Goal: Task Accomplishment & Management: Use online tool/utility

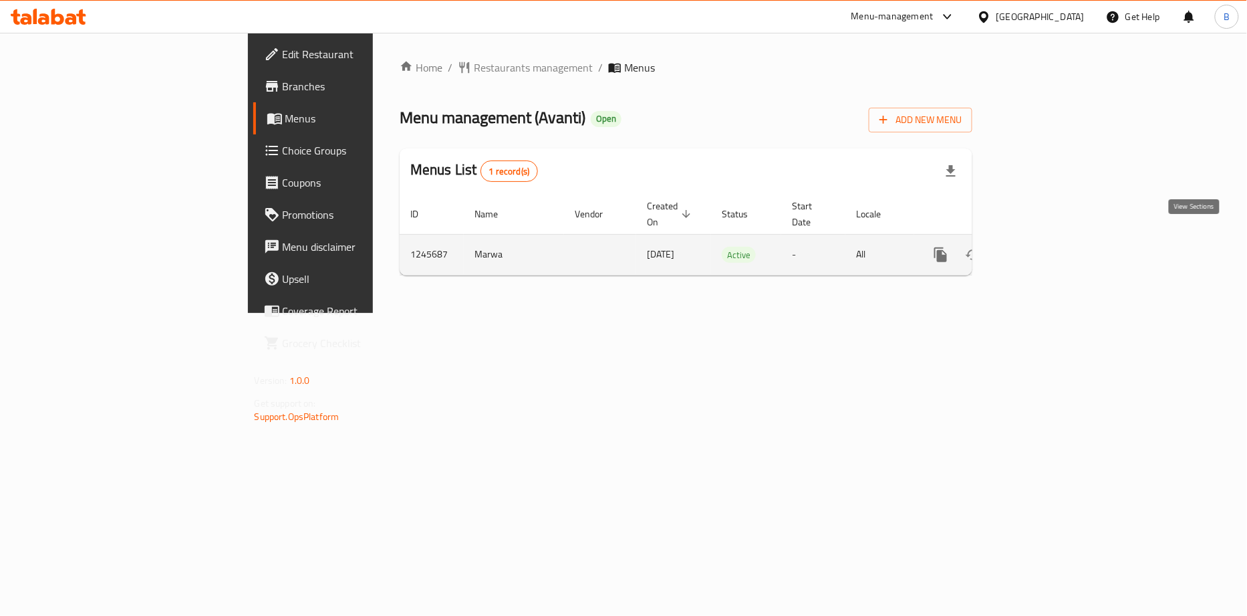
click at [1054, 245] on link "enhanced table" at bounding box center [1038, 255] width 32 height 32
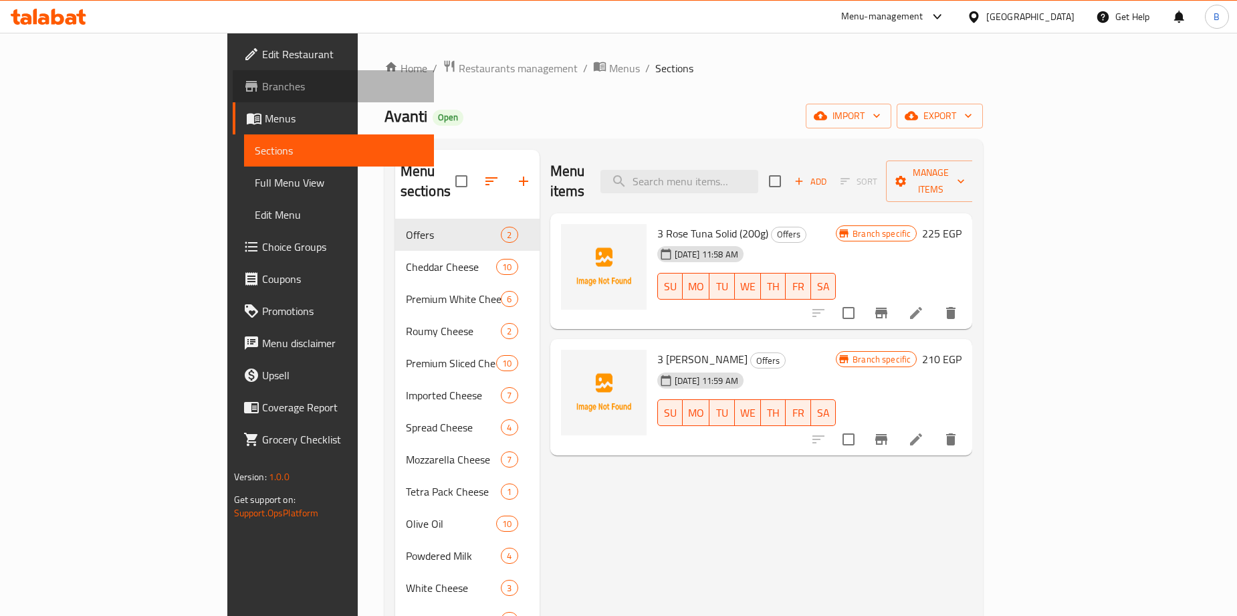
click at [262, 78] on span "Branches" at bounding box center [342, 86] width 161 height 16
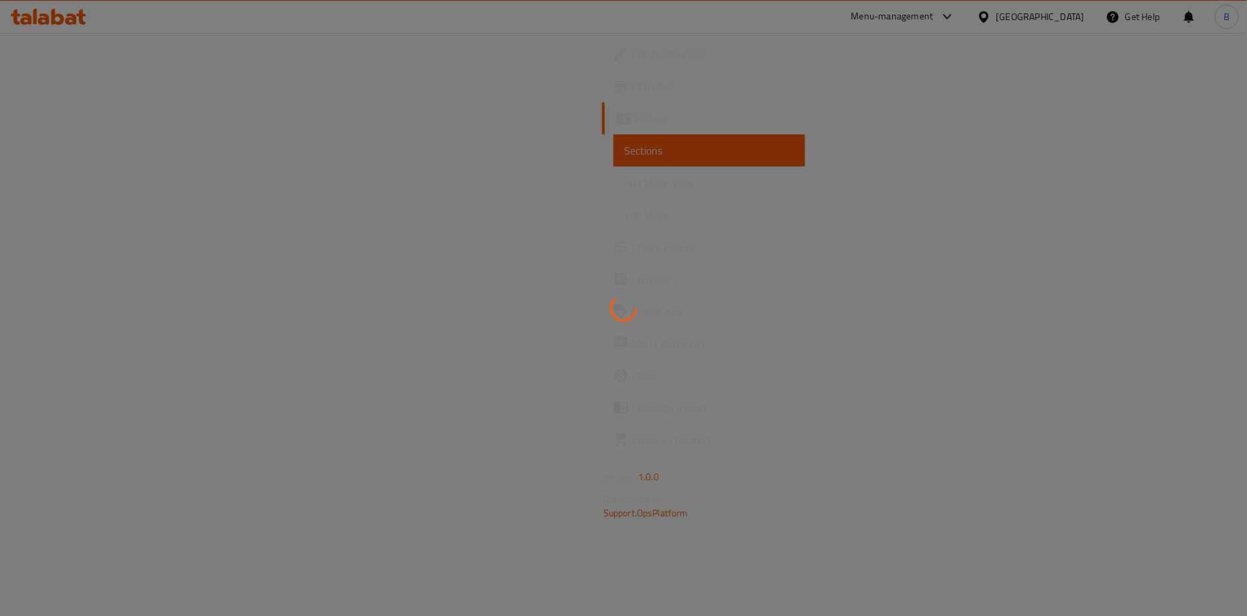
click at [1051, 12] on div at bounding box center [623, 308] width 1247 height 616
click at [997, 15] on div at bounding box center [623, 308] width 1247 height 616
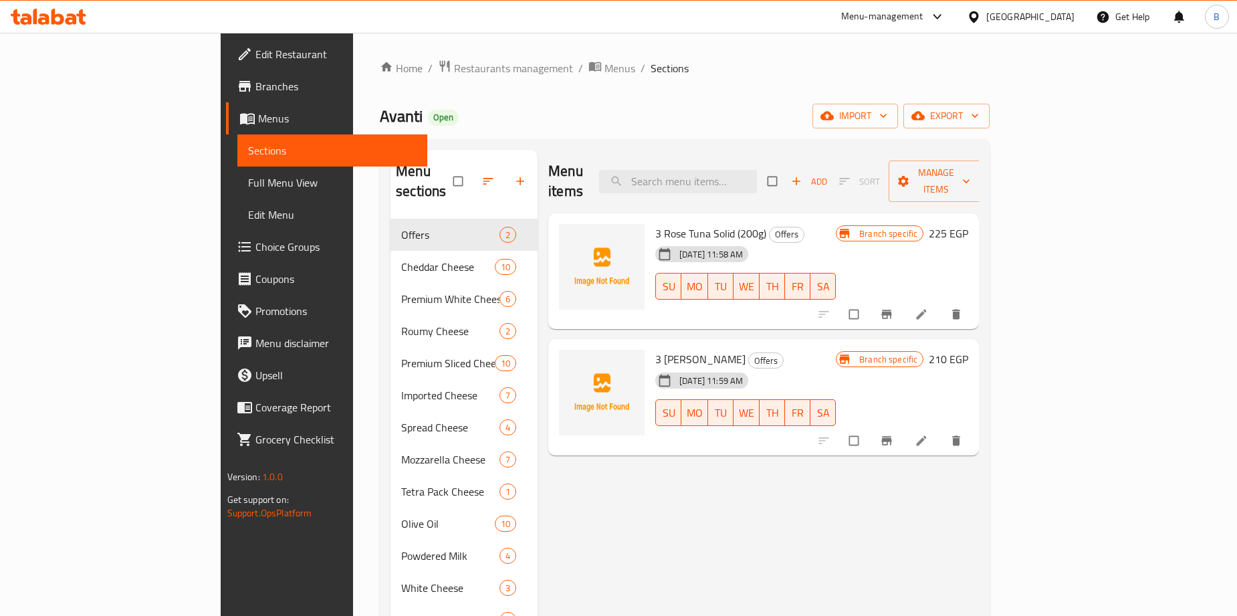
click at [923, 21] on div "Menu-management" at bounding box center [882, 17] width 82 height 16
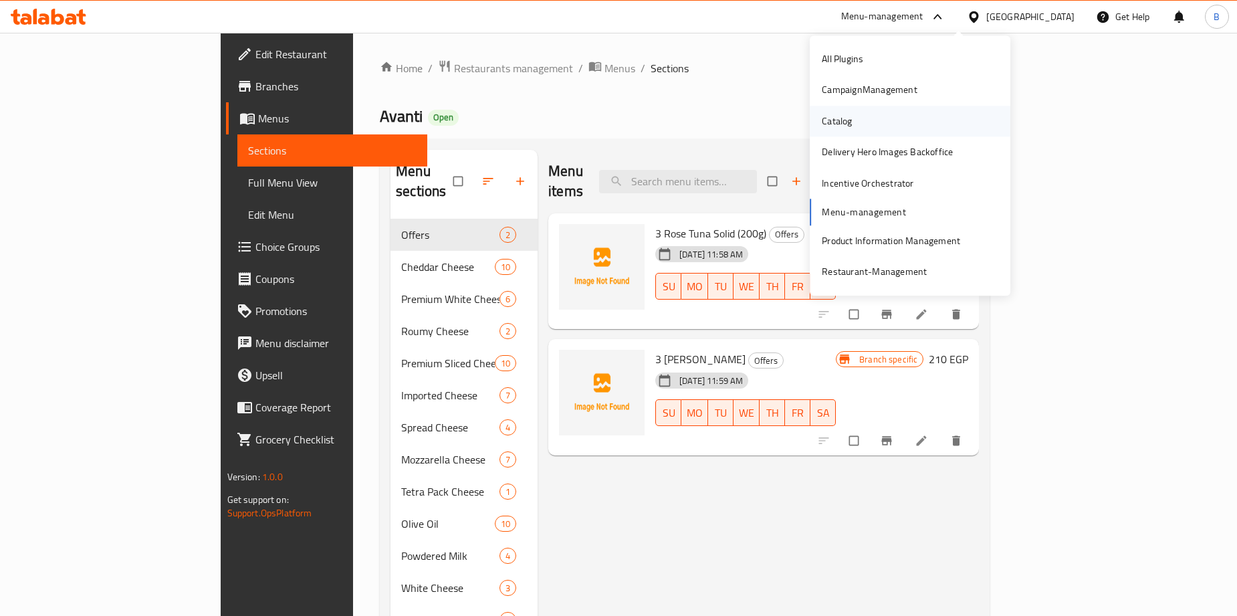
click at [852, 123] on div "Catalog" at bounding box center [836, 121] width 51 height 31
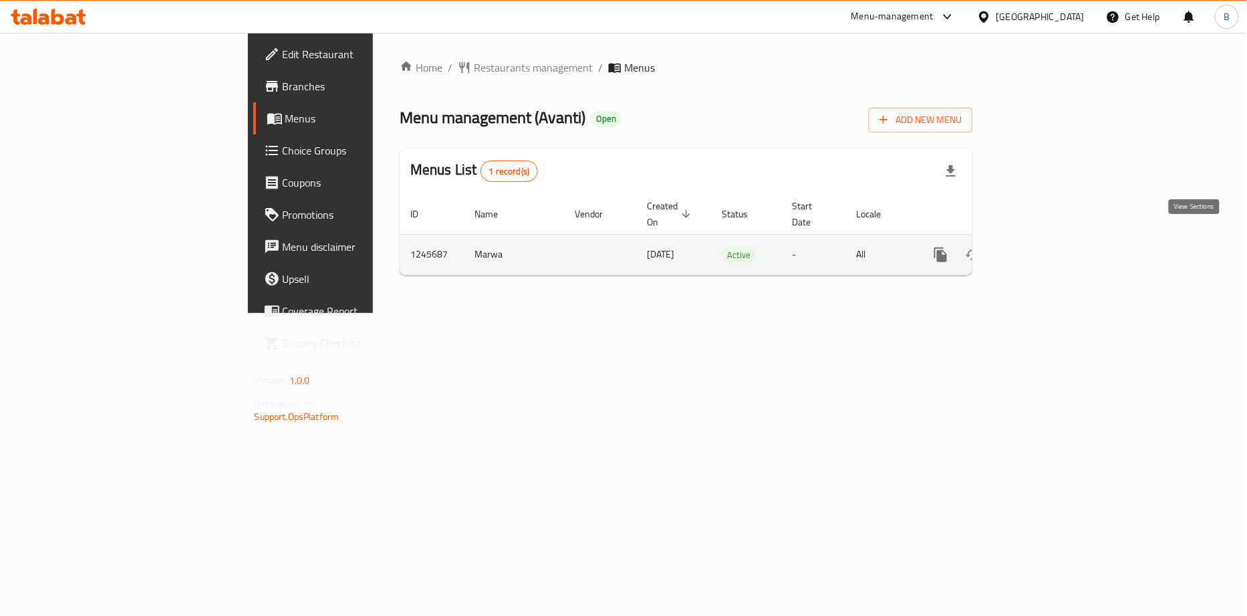
click at [1046, 247] on icon "enhanced table" at bounding box center [1038, 255] width 16 height 16
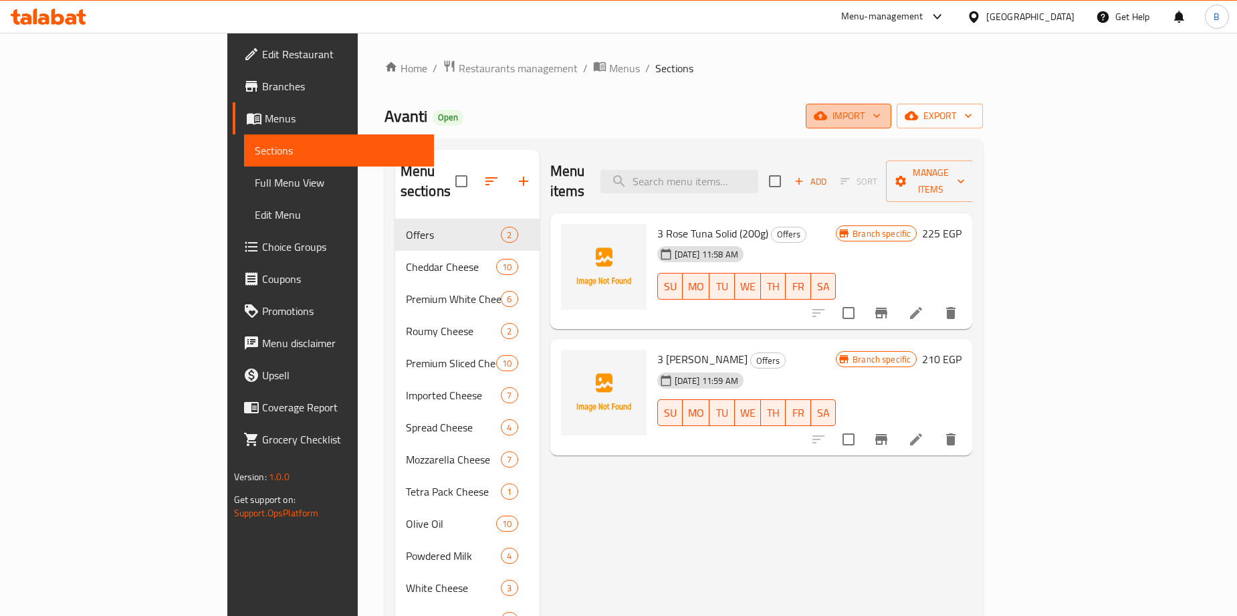
click at [880, 118] on span "import" at bounding box center [848, 116] width 64 height 17
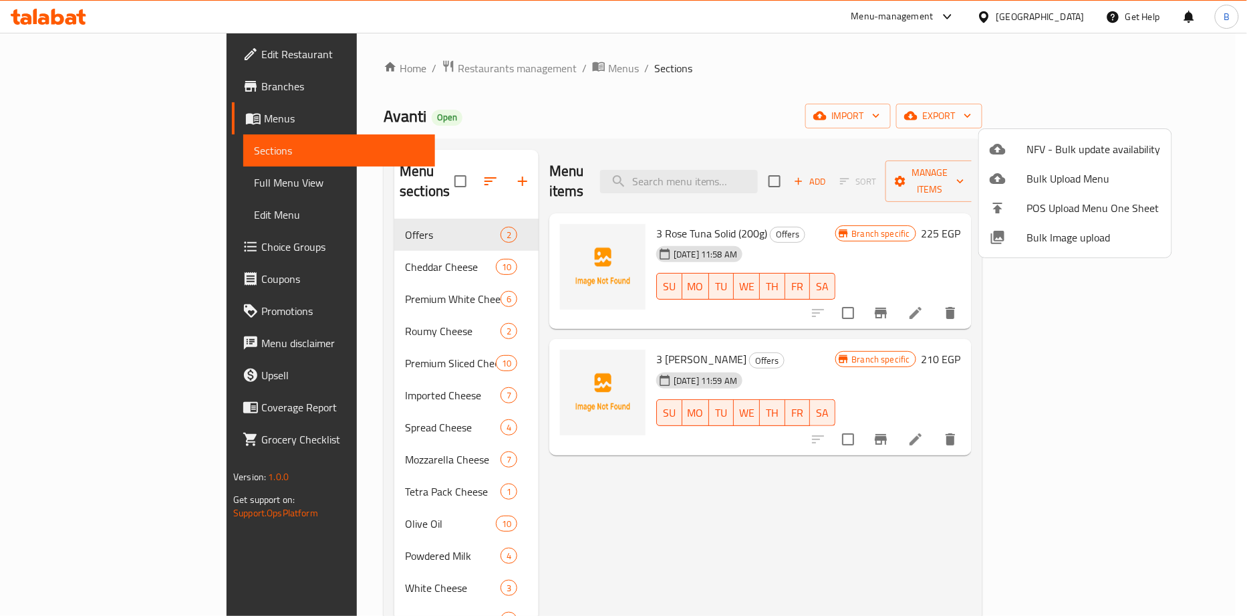
click at [872, 112] on div at bounding box center [623, 308] width 1247 height 616
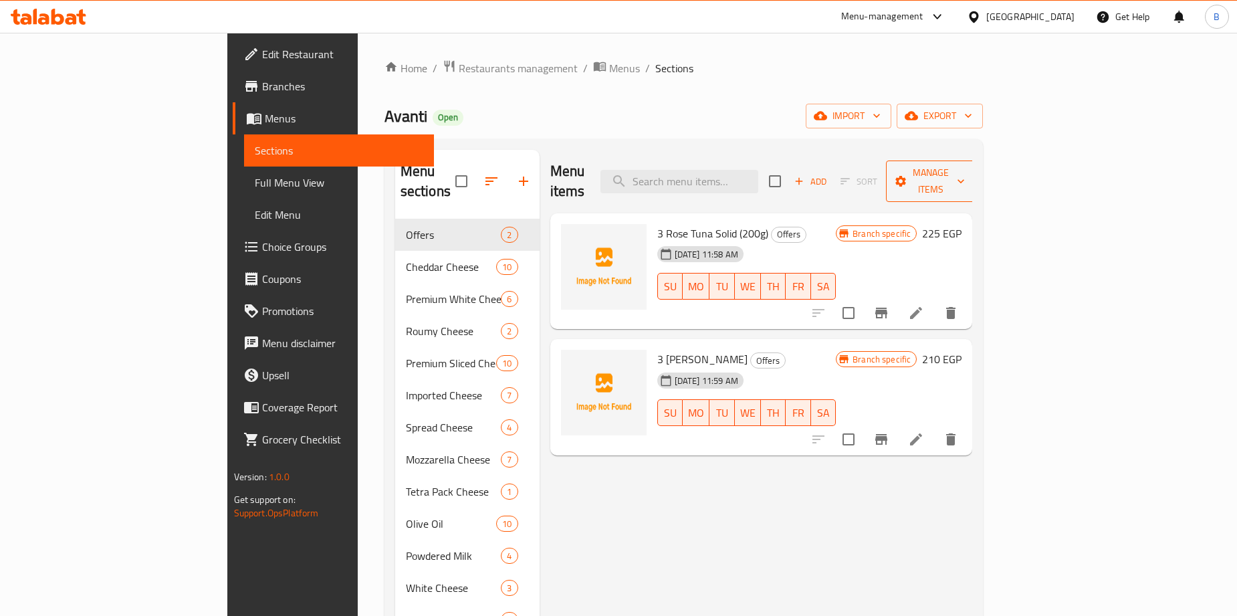
click at [965, 172] on span "Manage items" at bounding box center [931, 180] width 68 height 33
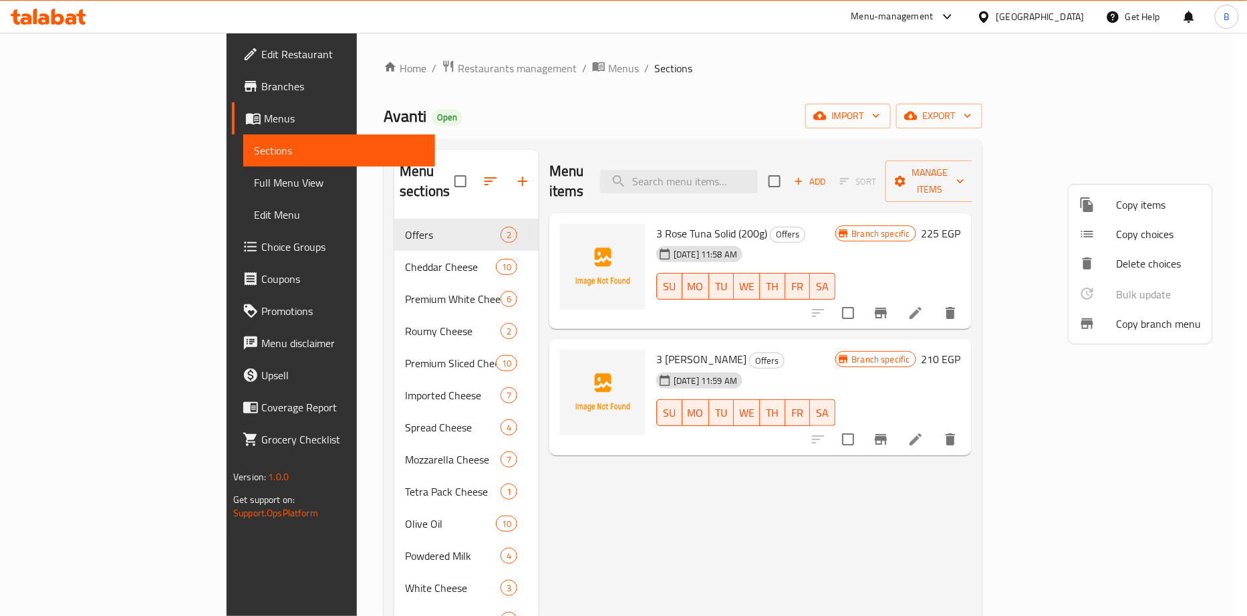
click at [1137, 328] on span "Copy branch menu" at bounding box center [1159, 324] width 85 height 16
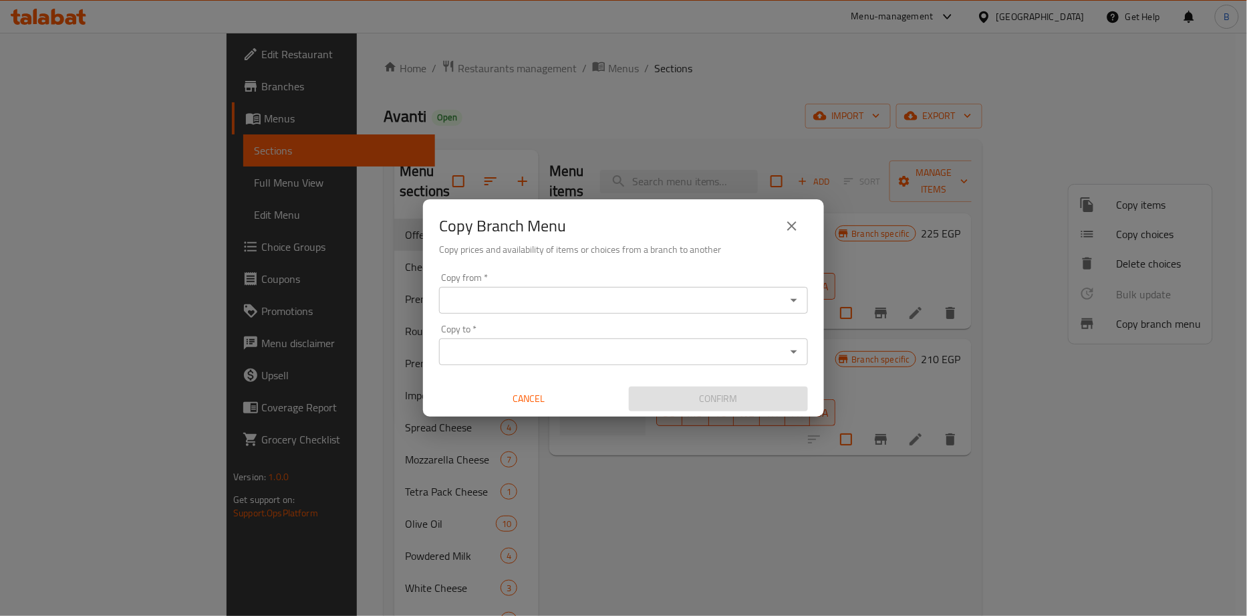
click at [612, 295] on input "Copy from   *" at bounding box center [612, 300] width 339 height 19
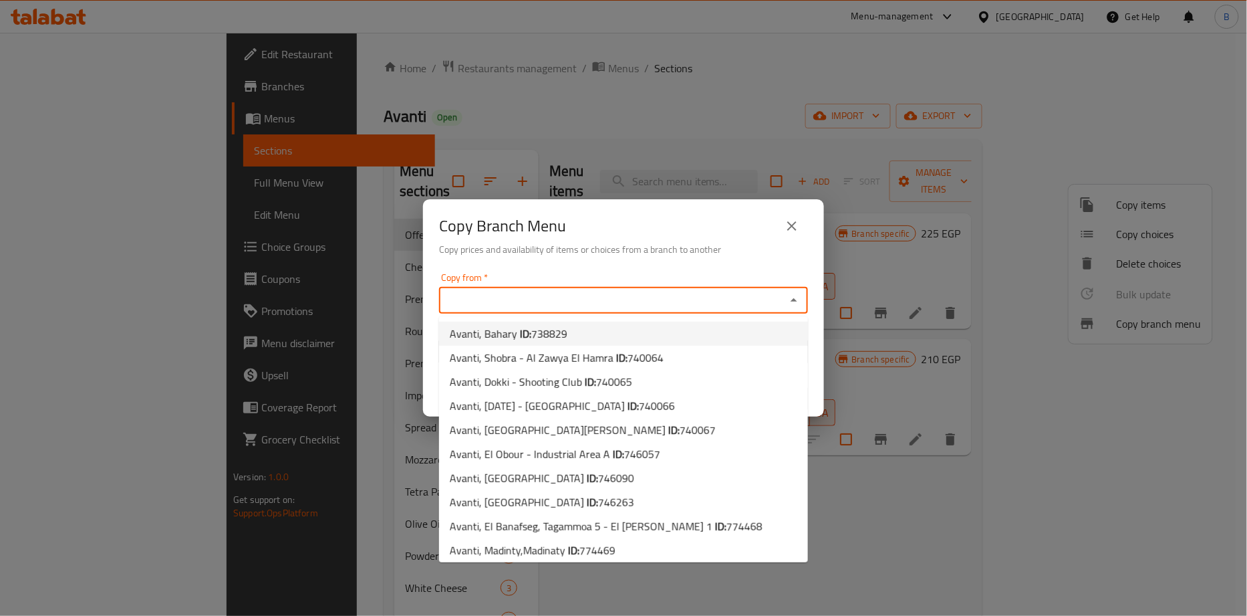
click at [616, 333] on li "Avanti, Bahary ID: 738829" at bounding box center [623, 334] width 369 height 24
type input "Avanti, Bahary"
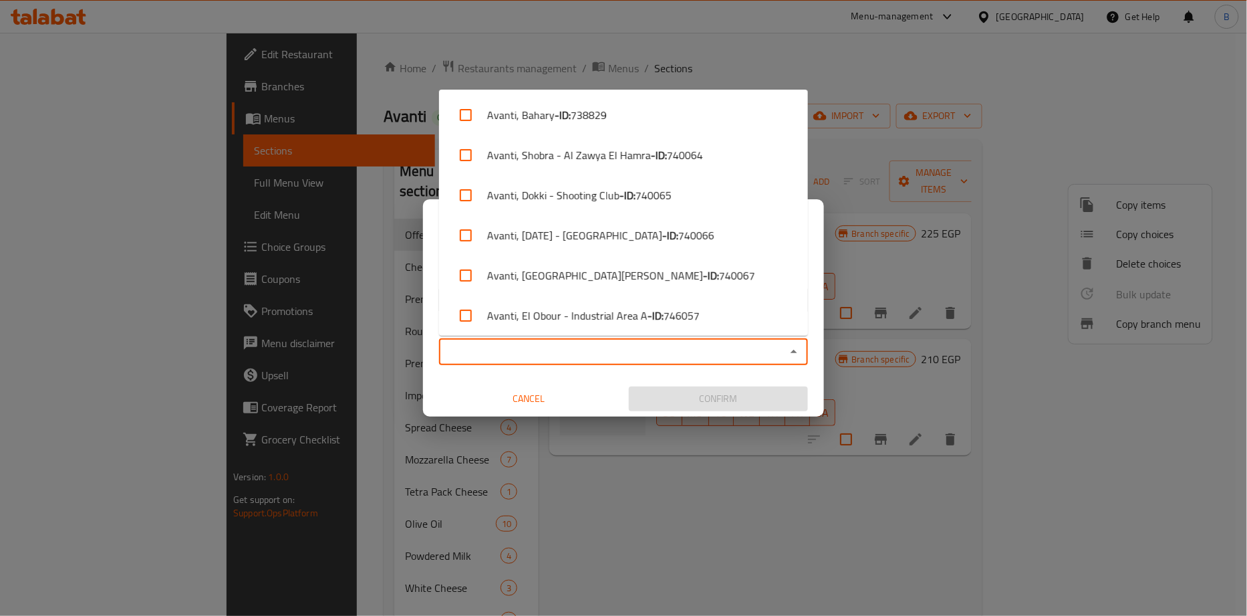
click at [630, 350] on input "Copy to   *" at bounding box center [612, 351] width 339 height 19
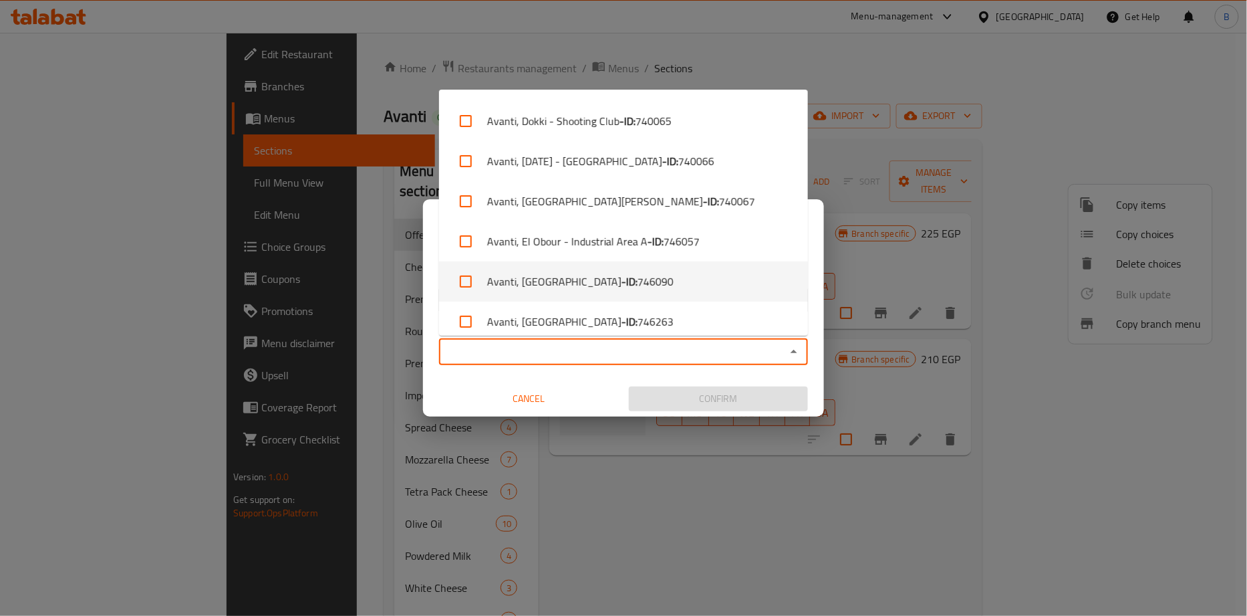
scroll to position [164, 0]
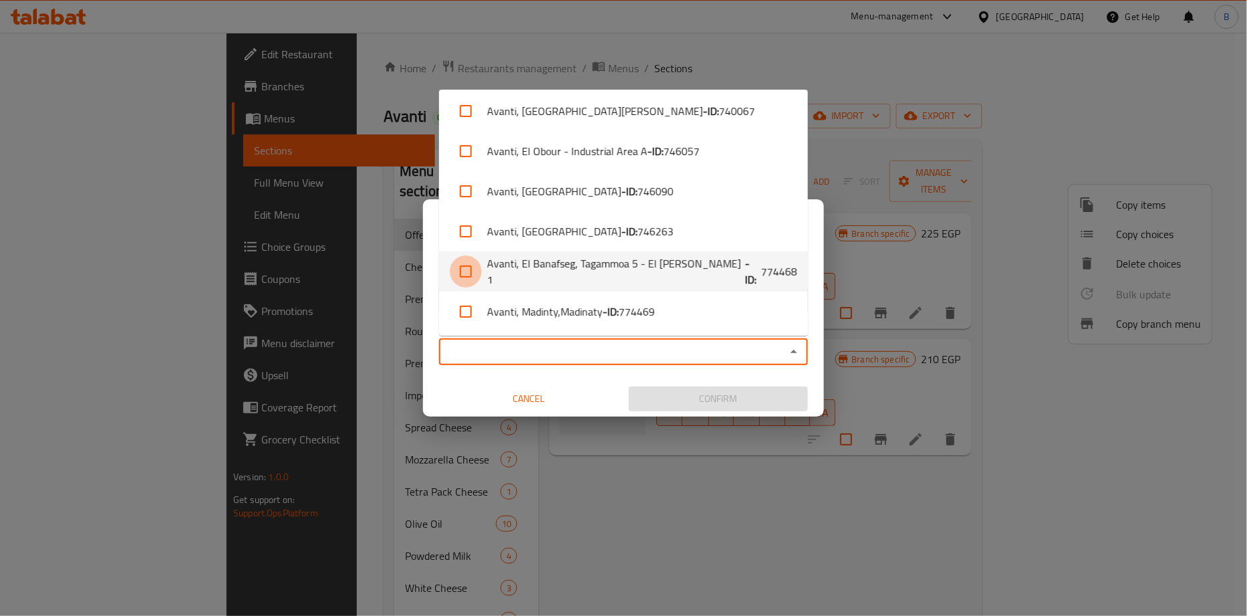
click at [466, 275] on input "checkbox" at bounding box center [466, 271] width 32 height 32
checkbox input "true"
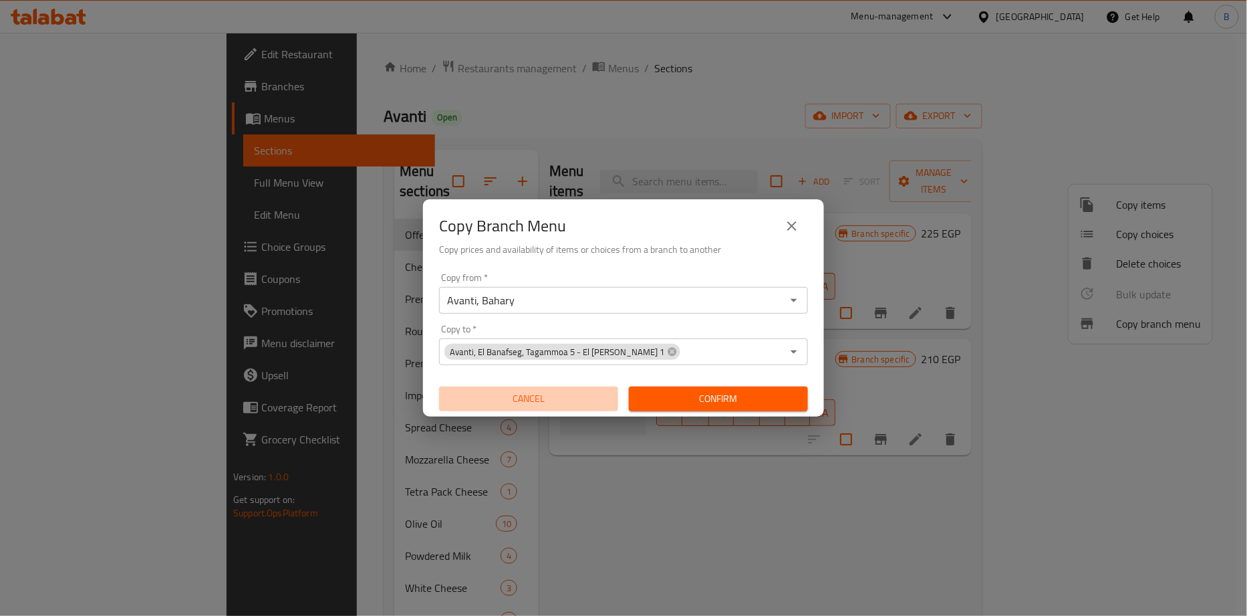
click at [469, 388] on button "Cancel" at bounding box center [528, 398] width 179 height 25
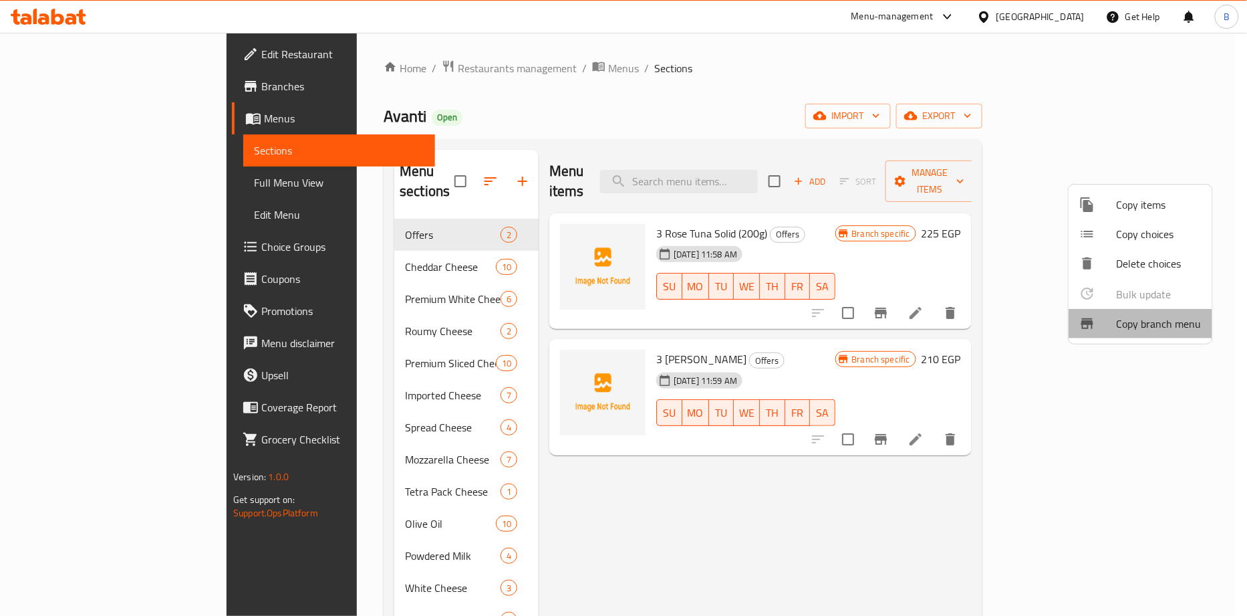
click at [1126, 330] on span "Copy branch menu" at bounding box center [1159, 324] width 85 height 16
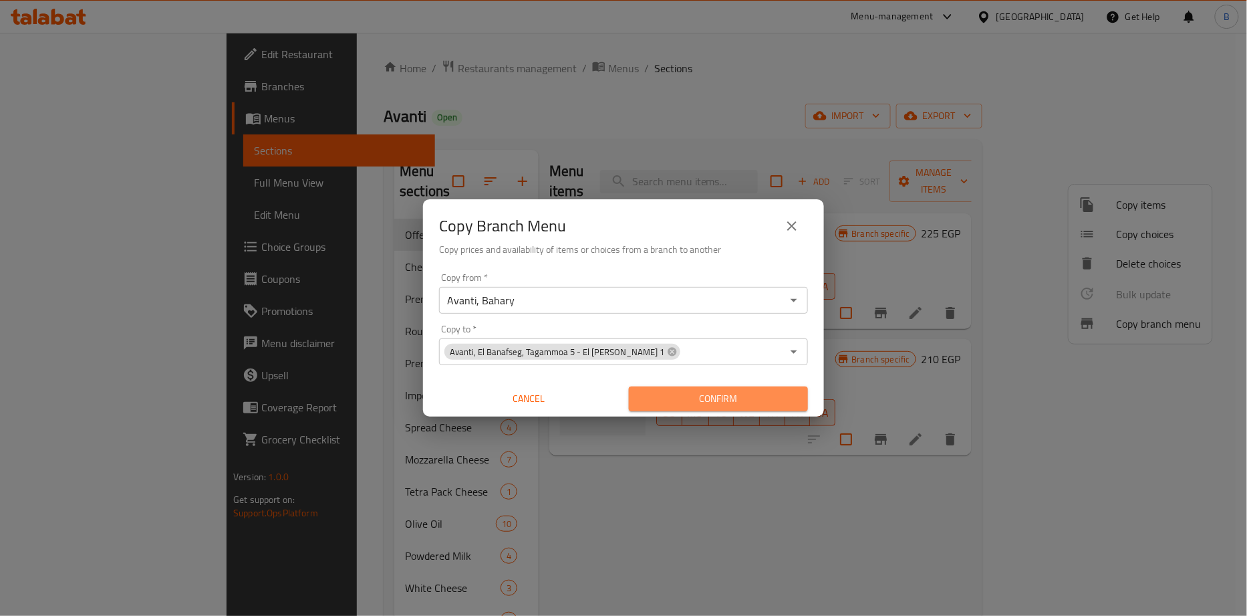
click at [721, 402] on span "Confirm" at bounding box center [719, 398] width 158 height 17
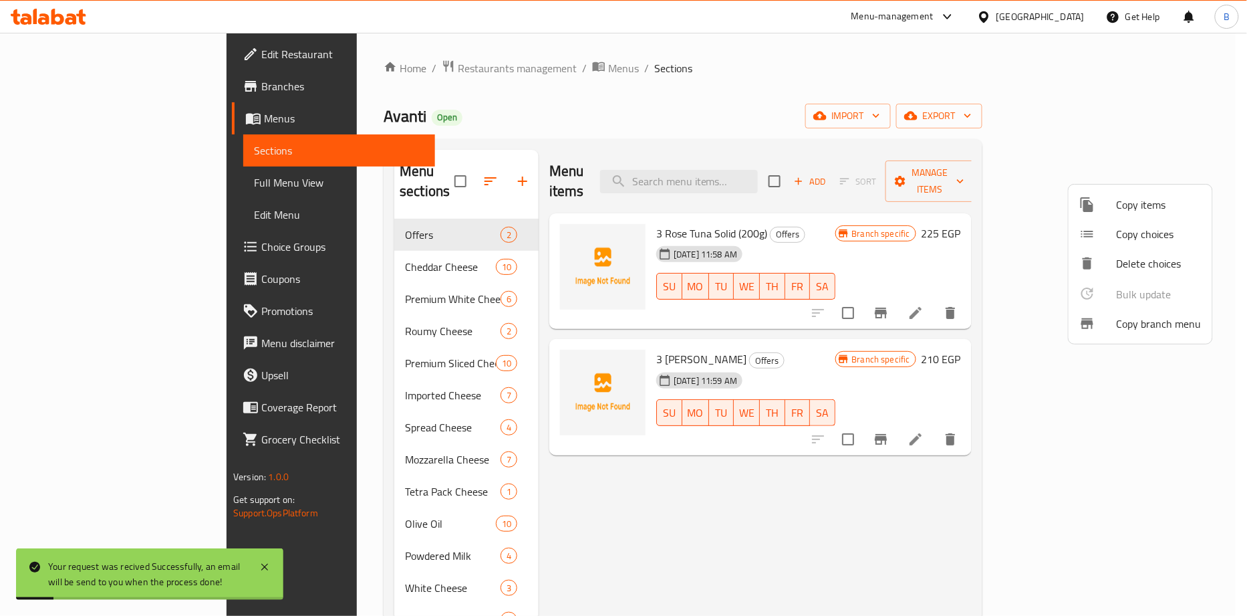
scroll to position [187, 0]
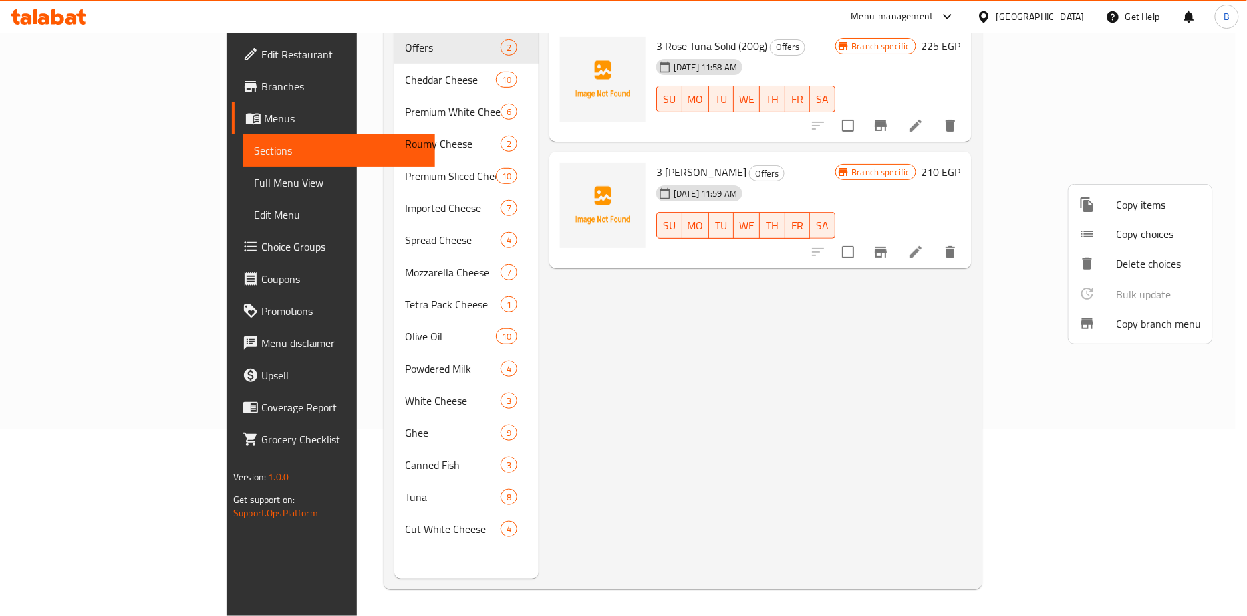
click at [48, 84] on div at bounding box center [623, 308] width 1247 height 616
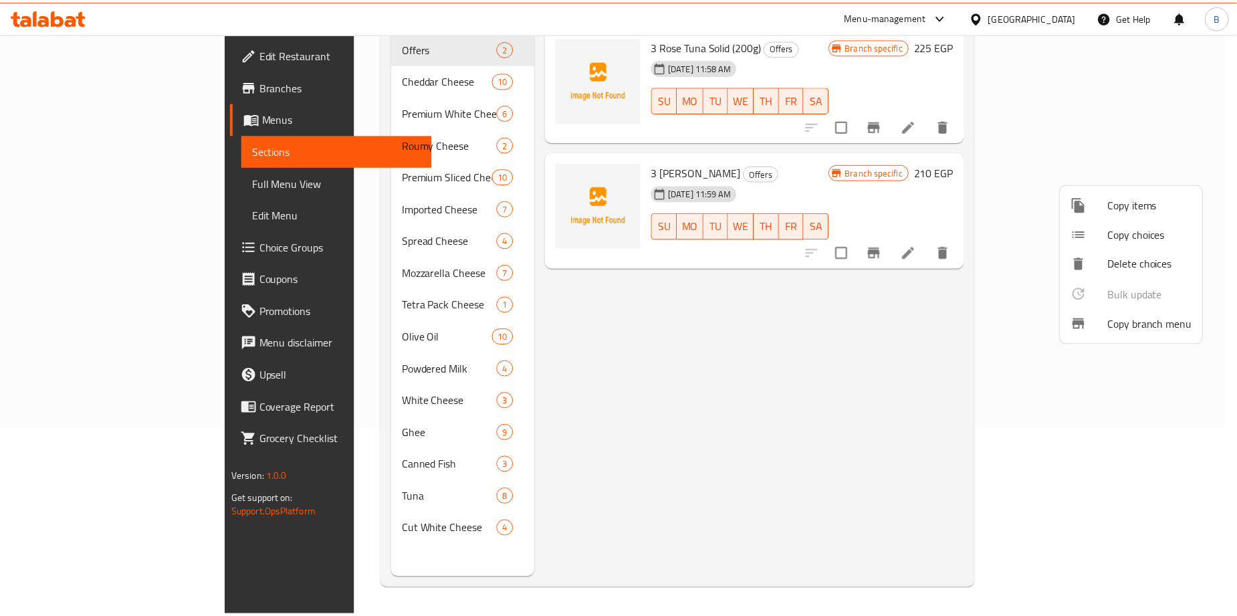
scroll to position [0, 0]
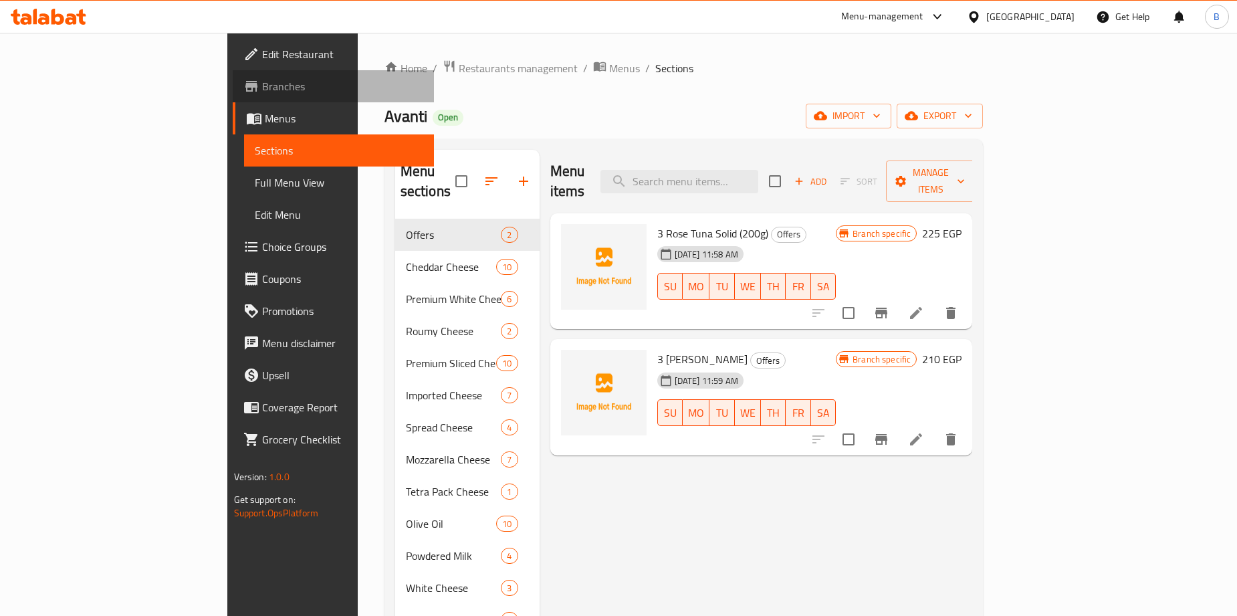
click at [262, 84] on span "Branches" at bounding box center [342, 86] width 161 height 16
